Goal: Find specific page/section: Find specific page/section

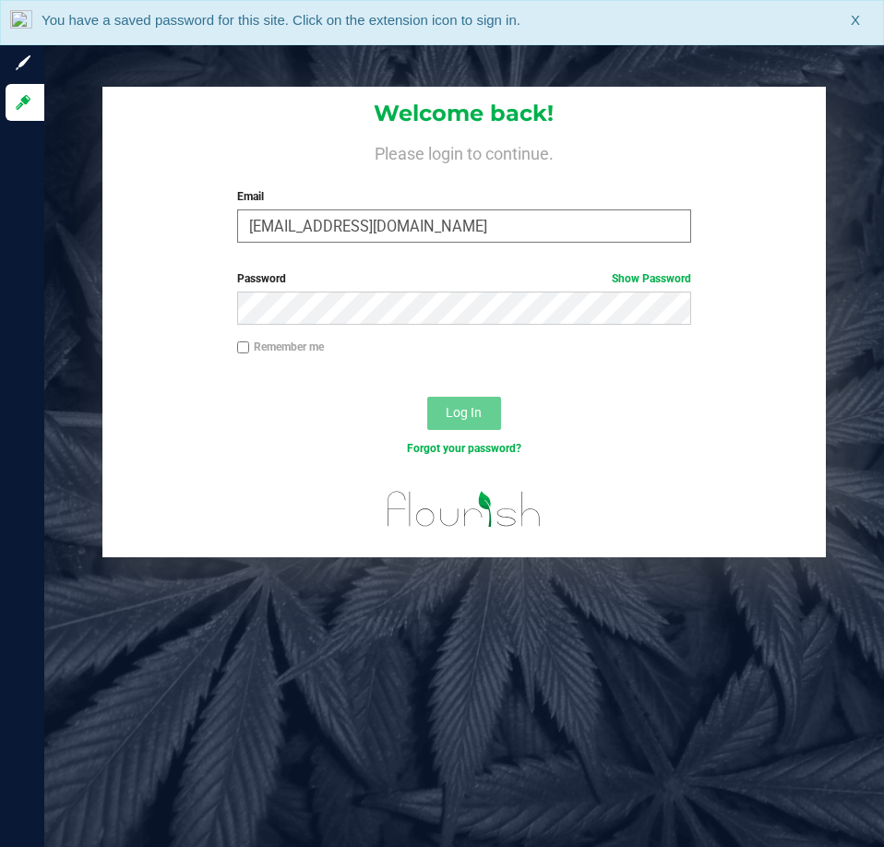
type input "[EMAIL_ADDRESS][DOMAIN_NAME]"
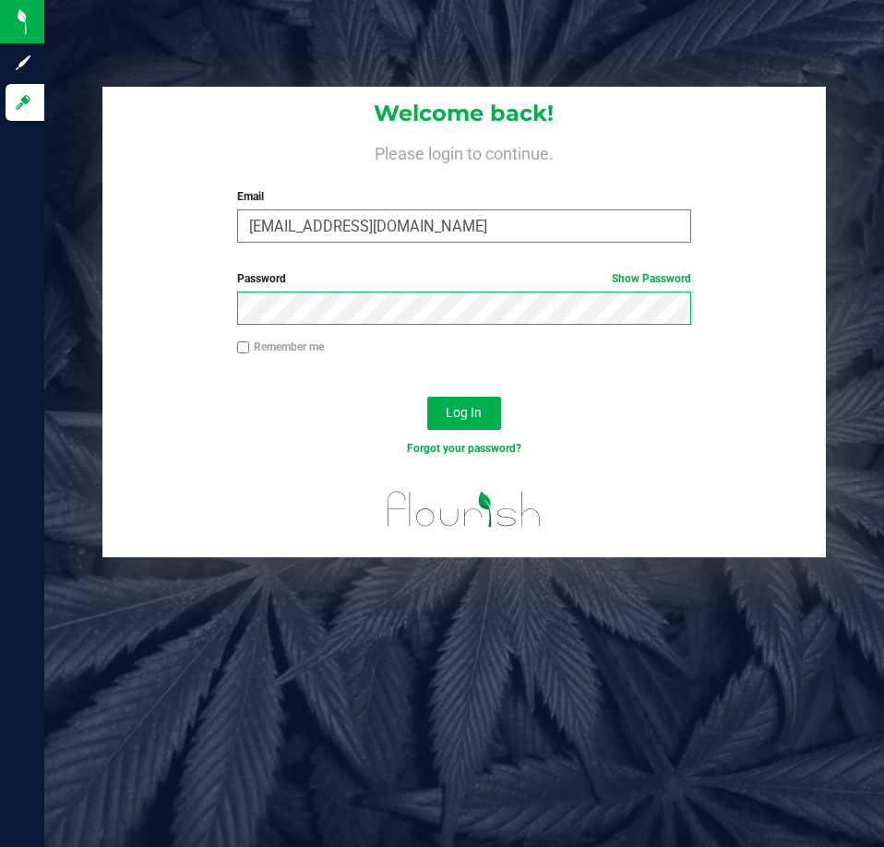
click at [427, 397] on button "Log In" at bounding box center [464, 413] width 74 height 33
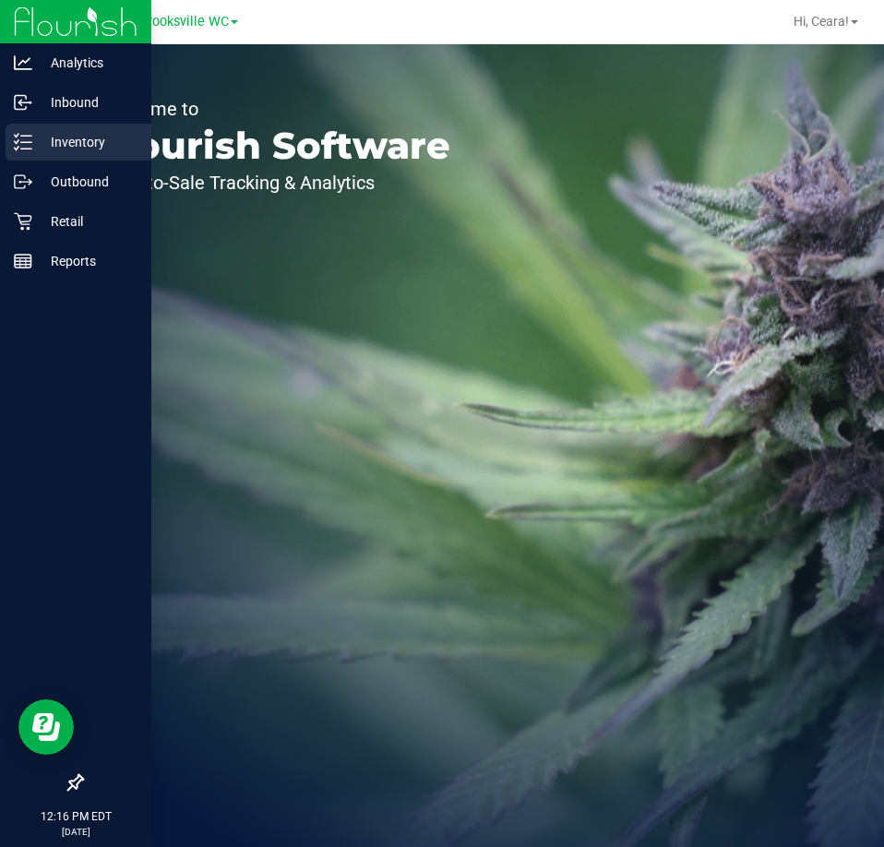
click at [72, 131] on p "Inventory" at bounding box center [87, 142] width 111 height 22
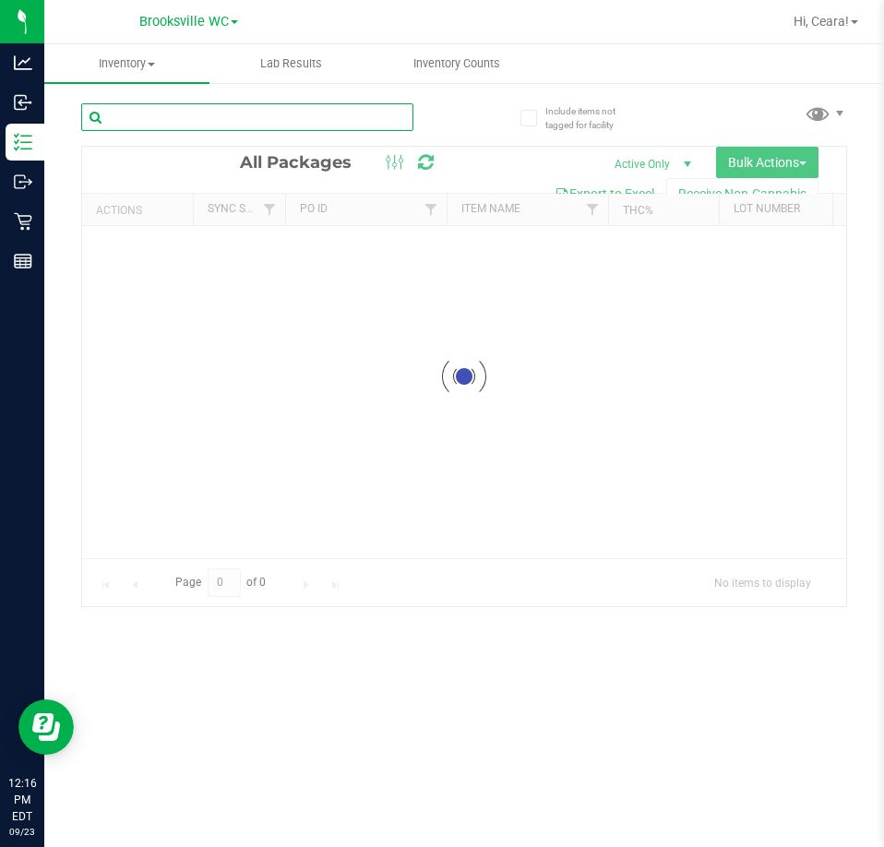
click at [234, 108] on input "text" at bounding box center [247, 117] width 332 height 28
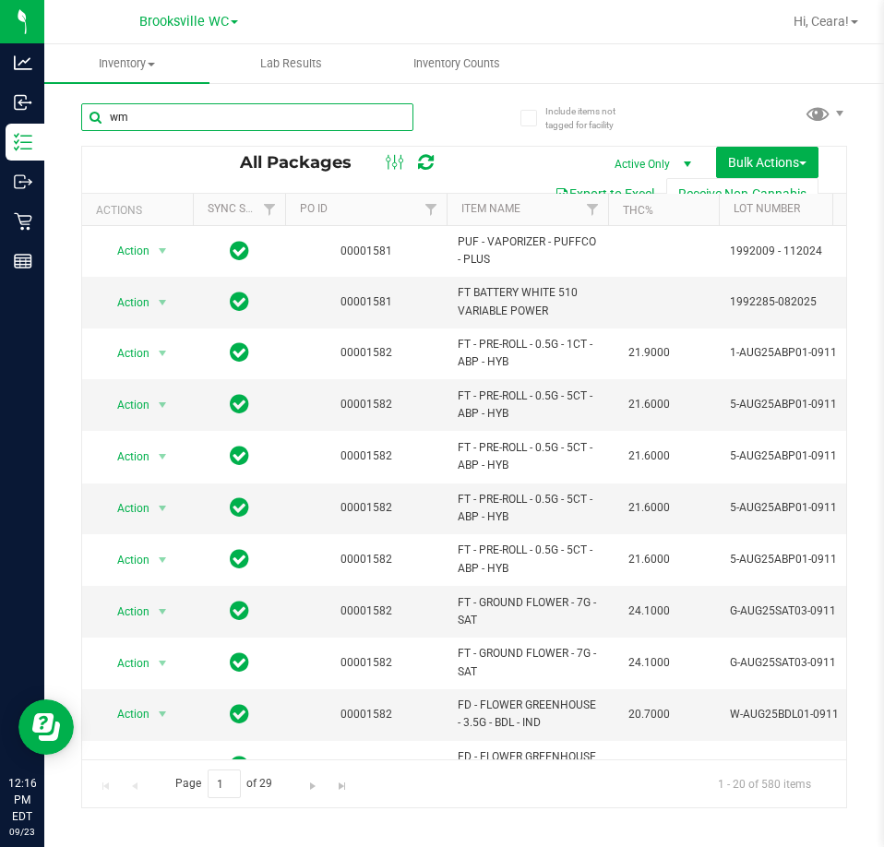
type input "w"
type input ","
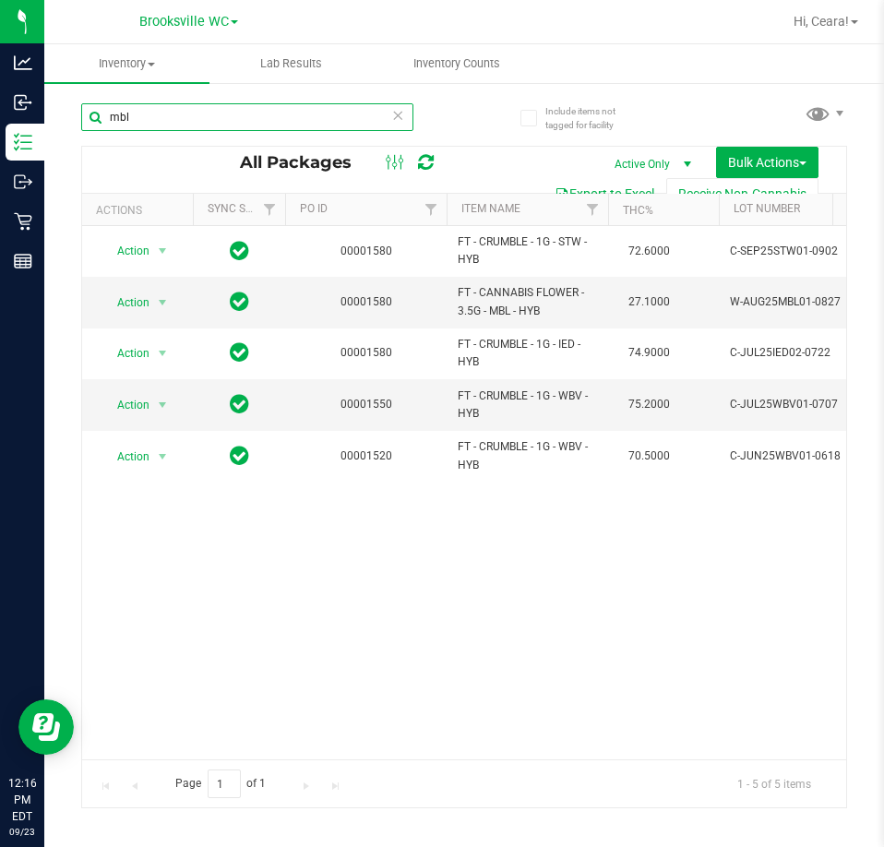
drag, startPoint x: 171, startPoint y: 124, endPoint x: -105, endPoint y: 173, distance: 280.4
click at [0, 173] on html "Analytics Inbound Inventory Outbound Retail Reports 12:16 PM EDT [DATE] 09/23 B…" at bounding box center [442, 423] width 884 height 847
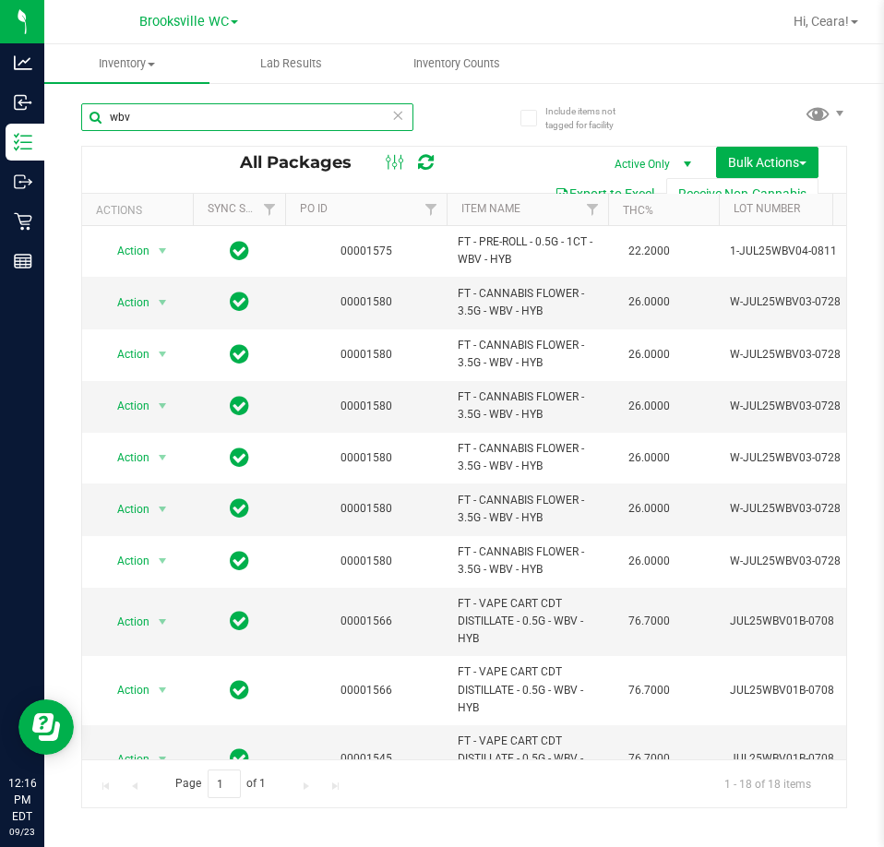
drag, startPoint x: 279, startPoint y: 110, endPoint x: -495, endPoint y: 1, distance: 781.0
click at [0, 1] on html "Analytics Inbound Inventory Outbound Retail Reports 12:16 PM EDT [DATE] 09/23 B…" at bounding box center [442, 423] width 884 height 847
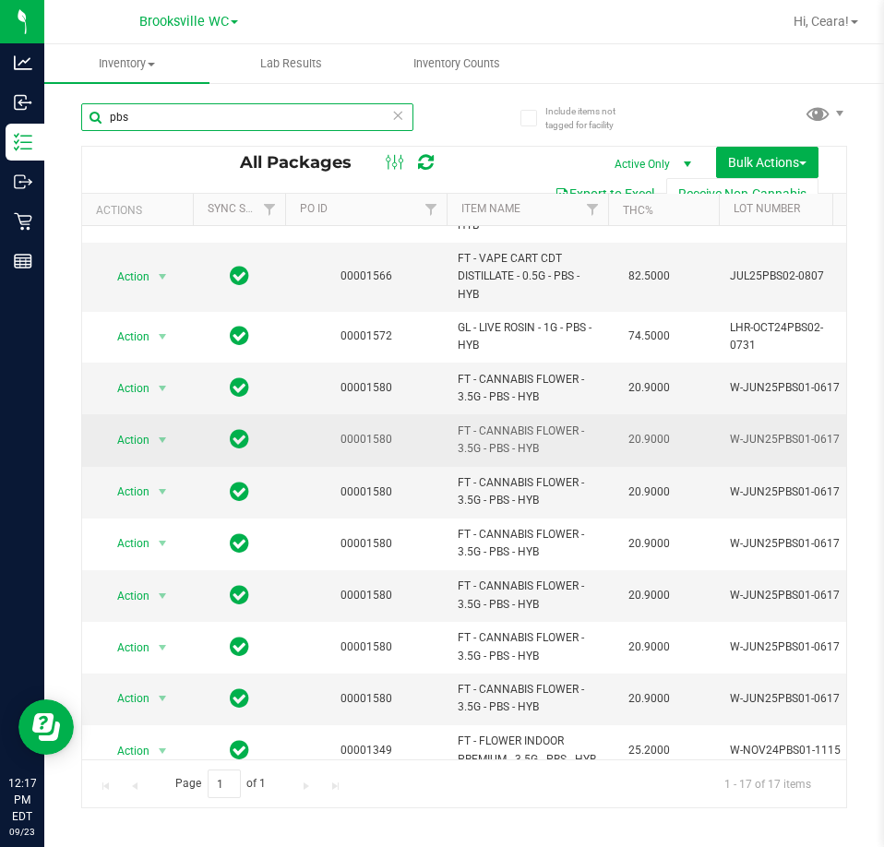
scroll to position [453, 0]
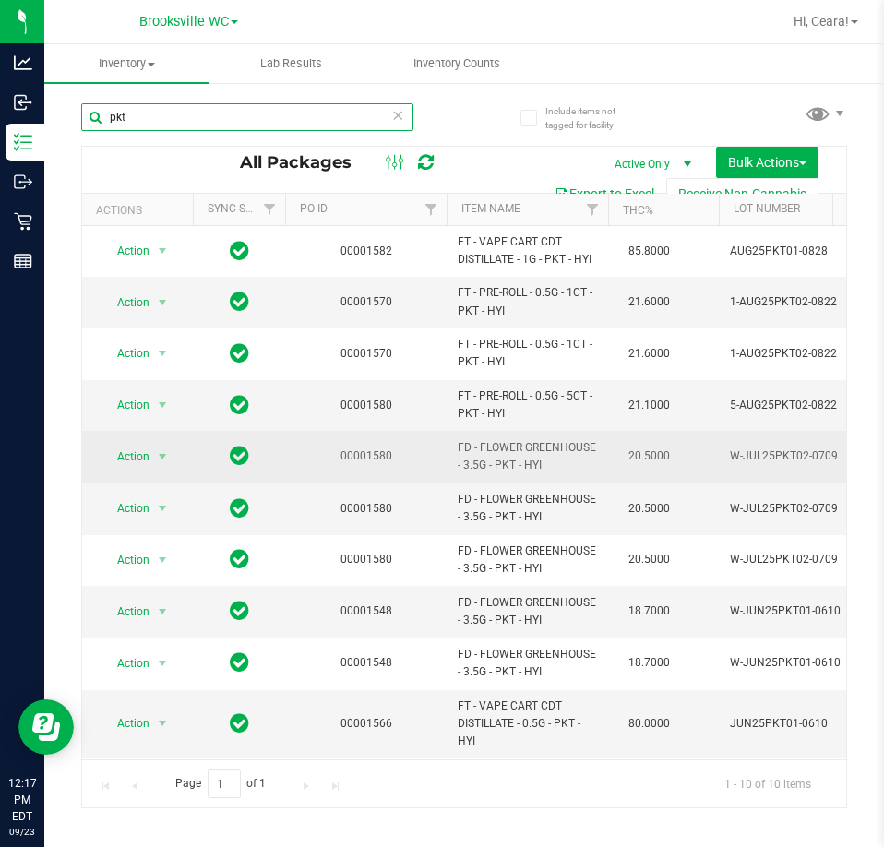
scroll to position [12, 0]
type input "pkt"
